Goal: Task Accomplishment & Management: Use online tool/utility

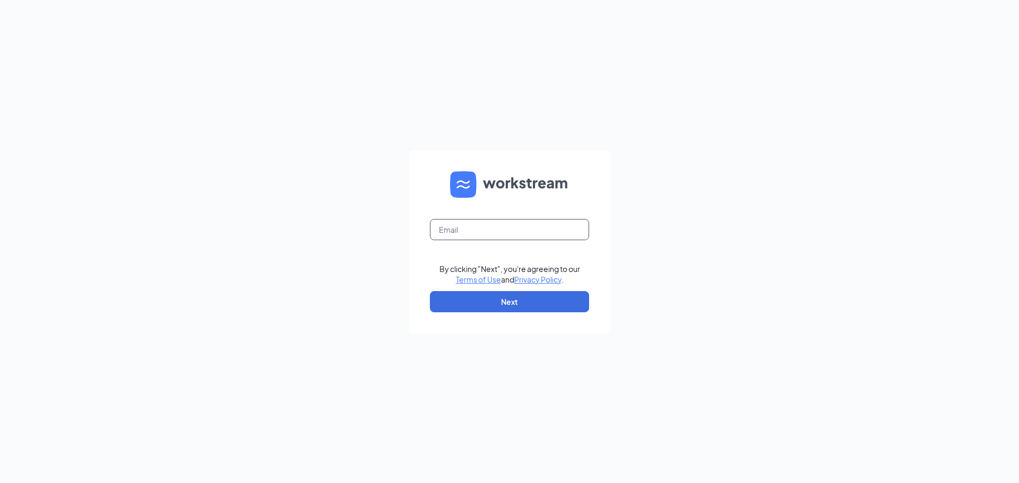
click at [464, 235] on input "text" at bounding box center [509, 229] width 159 height 21
type input "inna.harris@choptsalad.com"
click at [484, 299] on button "Next" at bounding box center [509, 301] width 159 height 21
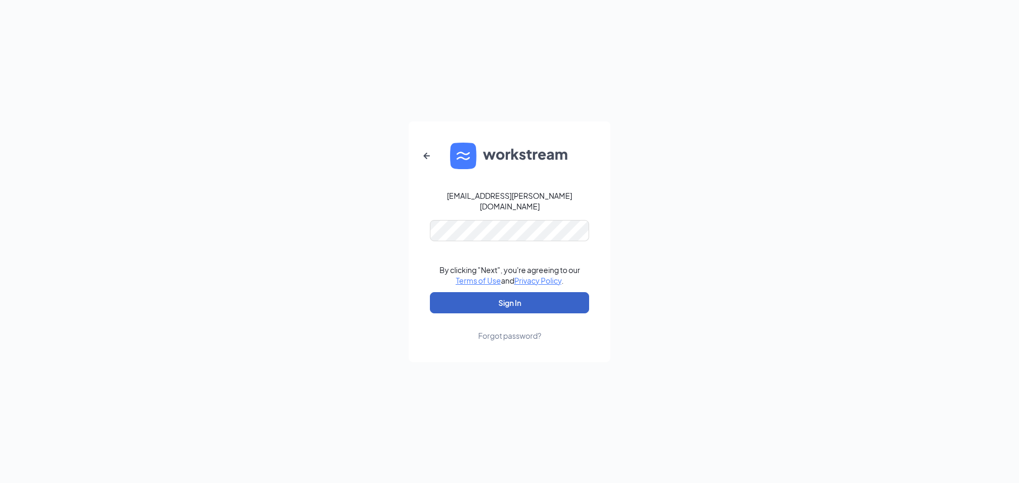
click at [492, 301] on button "Sign In" at bounding box center [509, 302] width 159 height 21
click at [534, 298] on button "Sign In" at bounding box center [509, 302] width 159 height 21
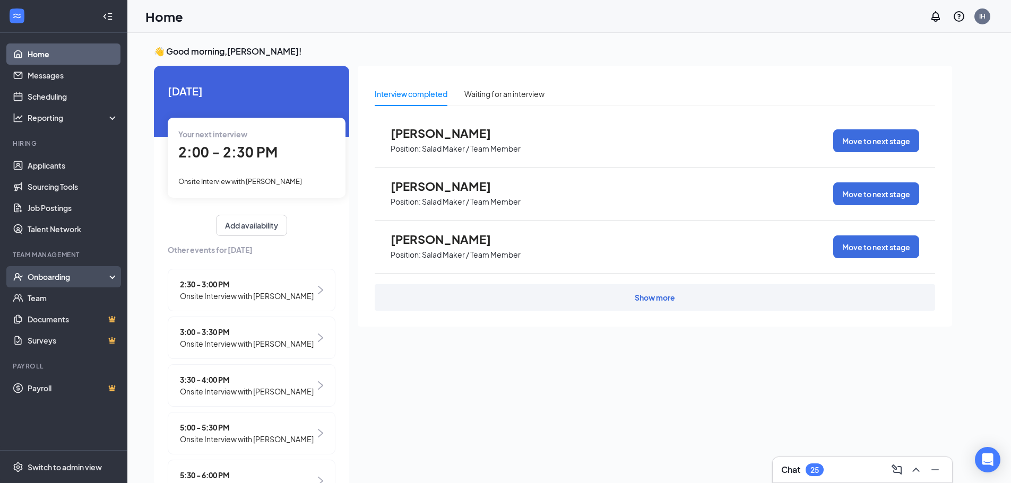
click at [39, 278] on div "Onboarding" at bounding box center [69, 277] width 82 height 11
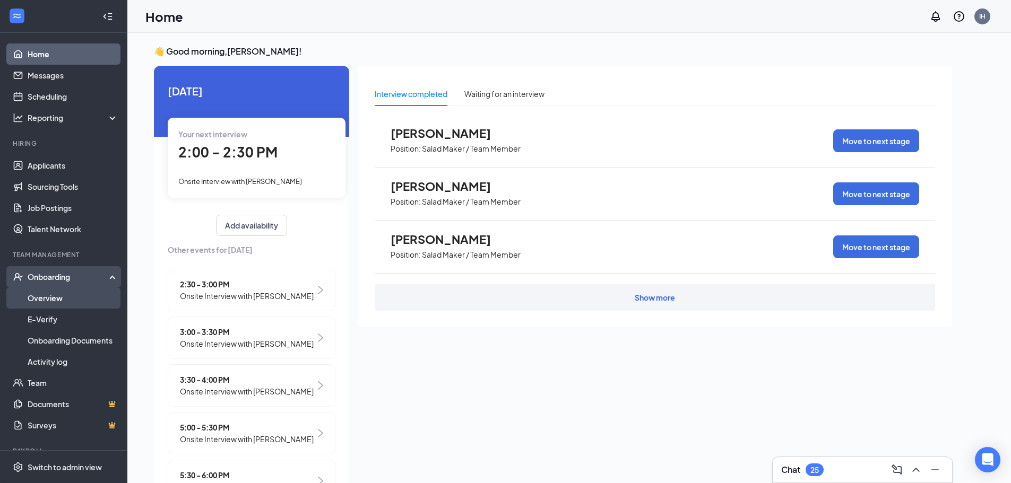
click at [45, 301] on link "Overview" at bounding box center [73, 298] width 91 height 21
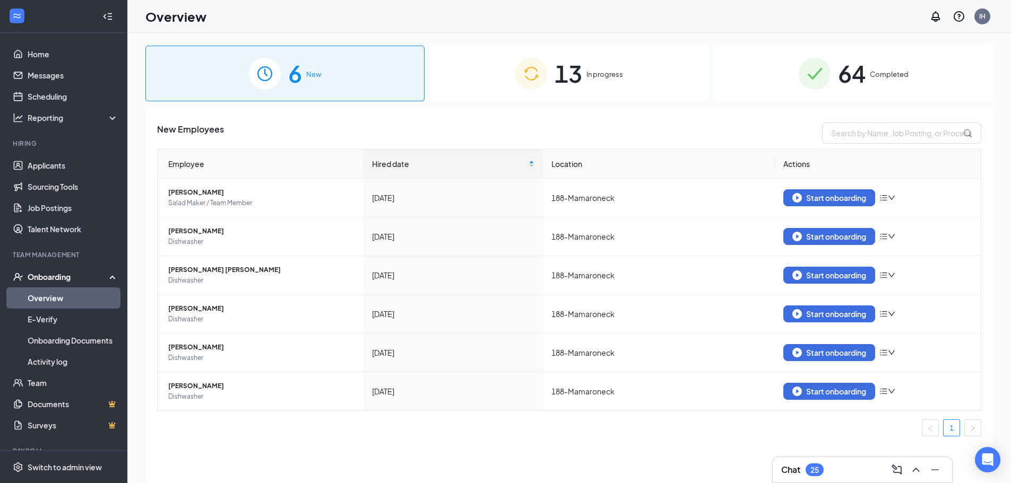
click at [591, 80] on div "13 In progress" at bounding box center [569, 74] width 279 height 56
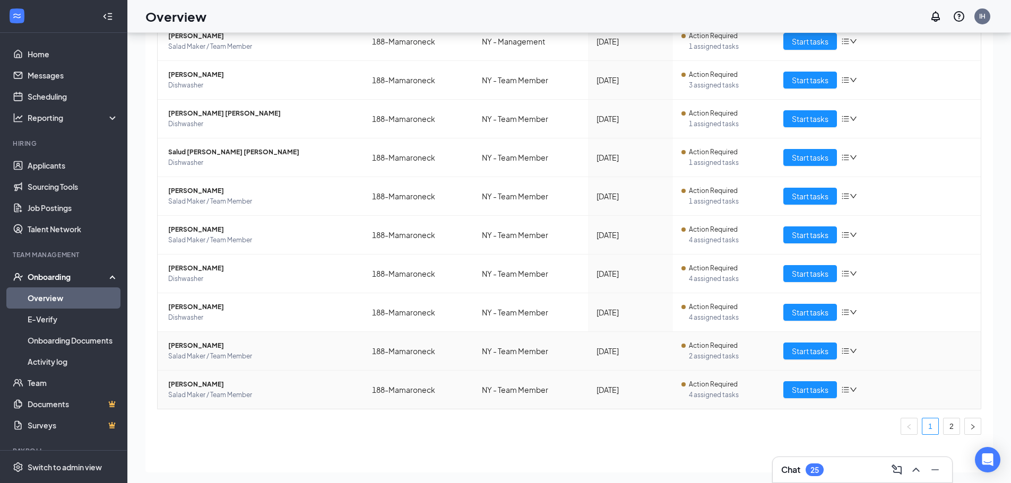
scroll to position [48, 0]
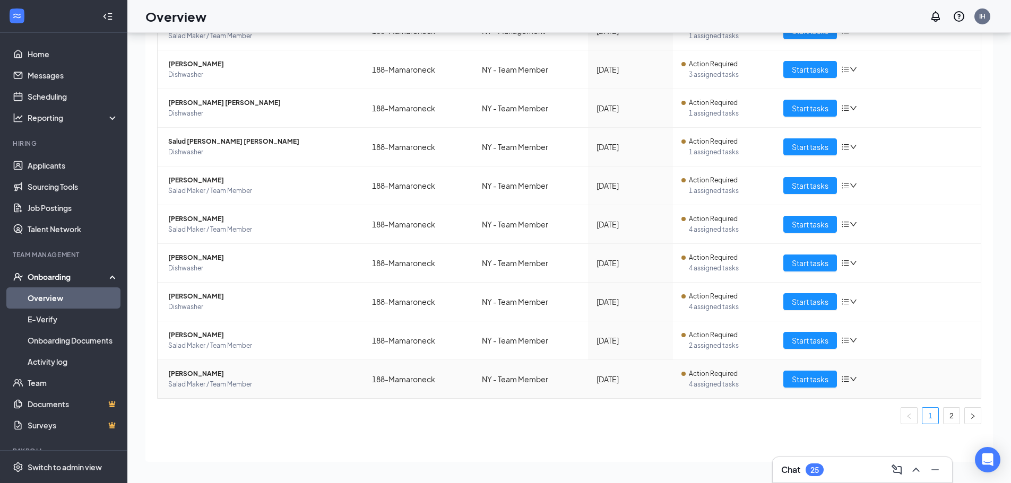
drag, startPoint x: 942, startPoint y: 415, endPoint x: 758, endPoint y: 392, distance: 185.7
click at [943, 415] on link "2" at bounding box center [951, 416] width 16 height 16
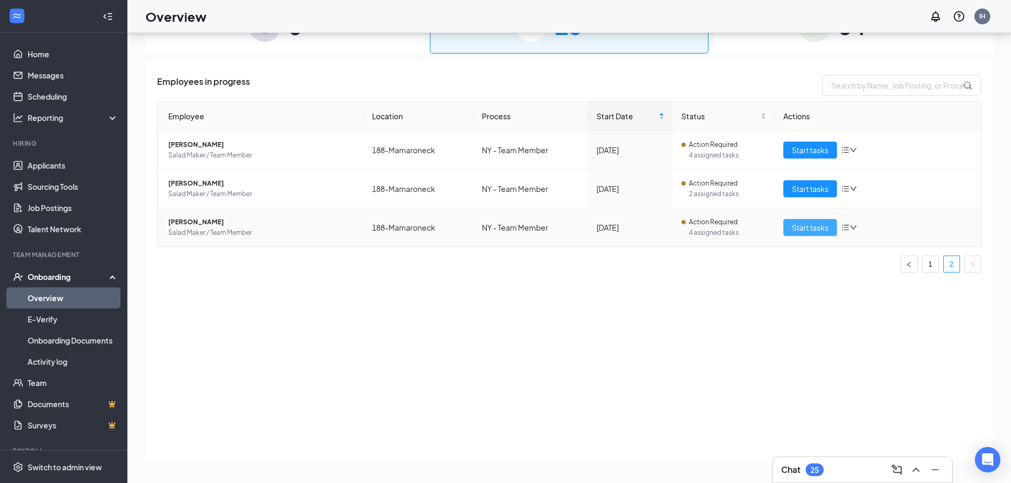
click at [822, 230] on span "Start tasks" at bounding box center [810, 228] width 37 height 12
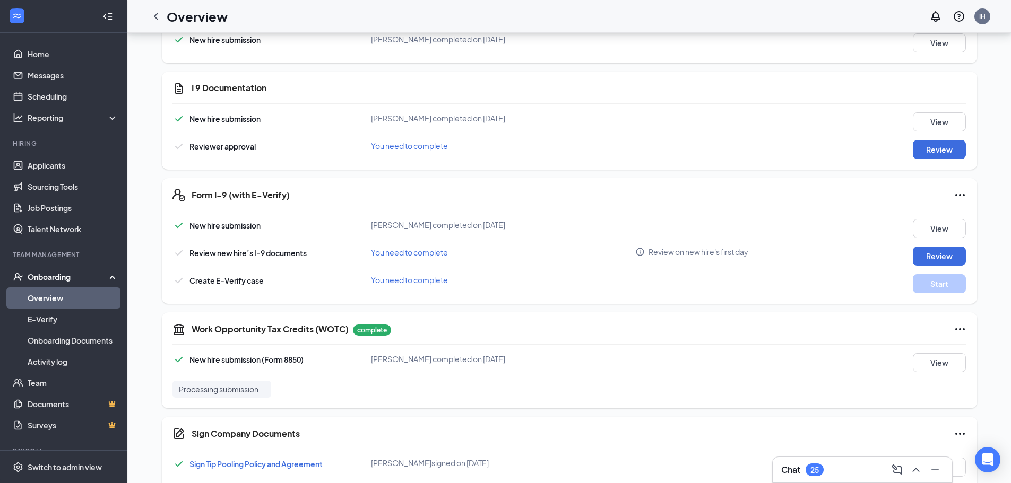
scroll to position [142, 0]
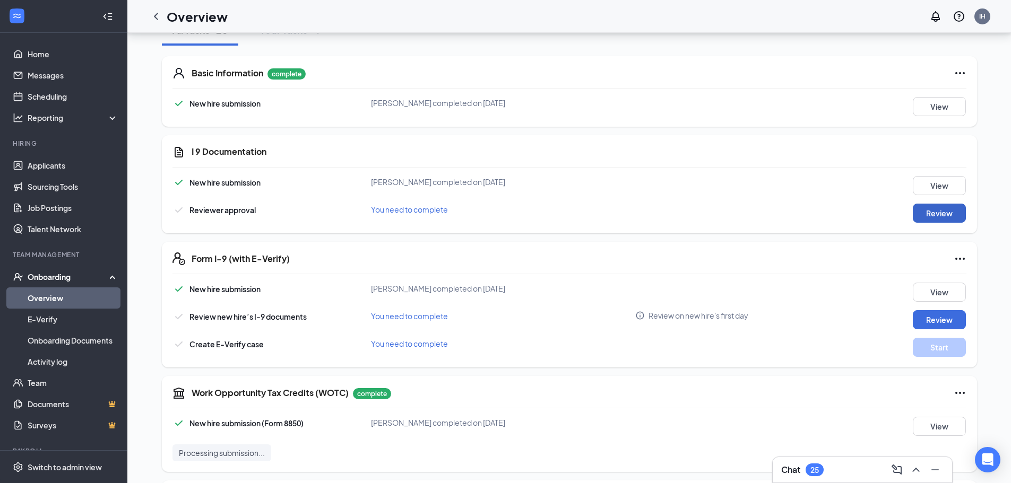
click at [928, 213] on button "Review" at bounding box center [939, 213] width 53 height 19
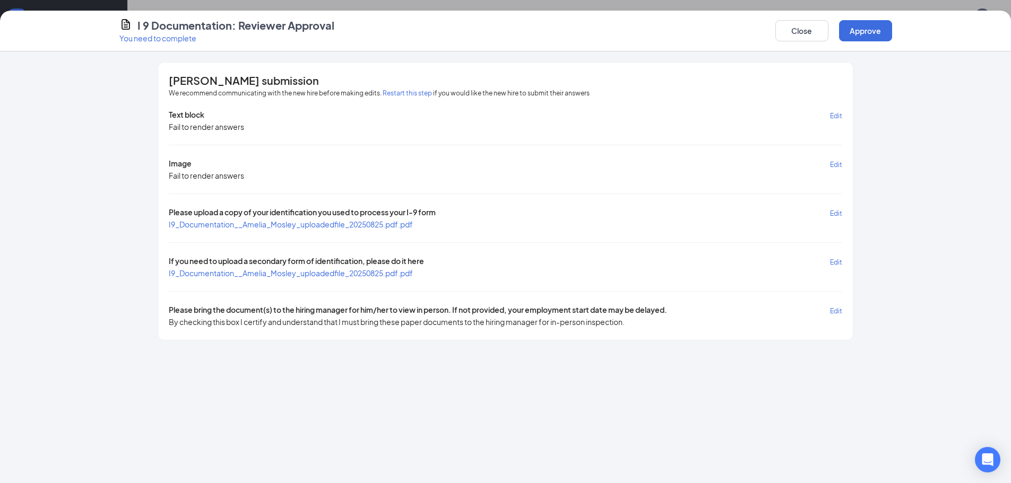
click at [285, 222] on span "I9_Documentation__Amelia_Mosley_uploadedfile_20250825.pdf.pdf" at bounding box center [291, 225] width 244 height 10
click at [331, 273] on span "I9_Documentation__Amelia_Mosley_uploadedfile_20250825.pdf.pdf" at bounding box center [291, 273] width 244 height 10
click at [403, 93] on button "Restart this step" at bounding box center [407, 93] width 49 height 11
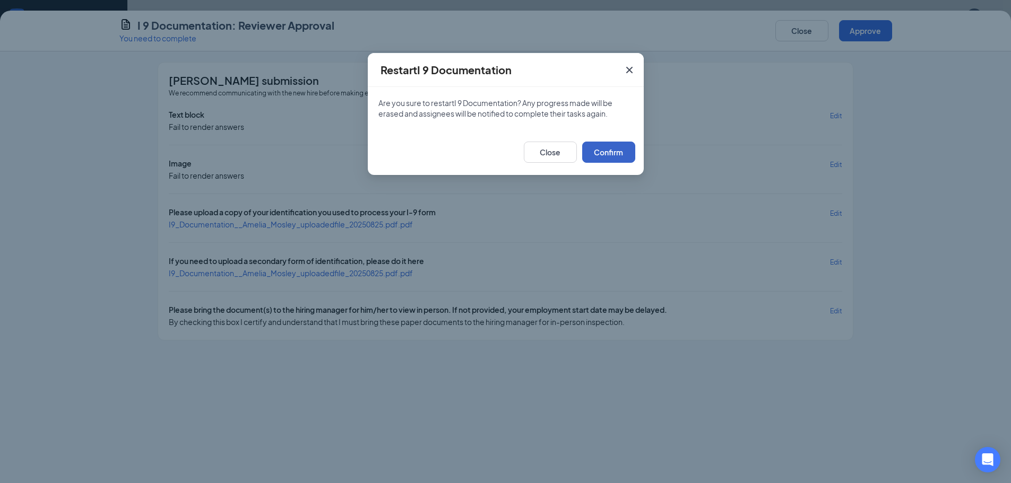
click at [601, 151] on button "Confirm" at bounding box center [608, 152] width 53 height 21
